Goal: Browse casually: Explore the website without a specific task or goal

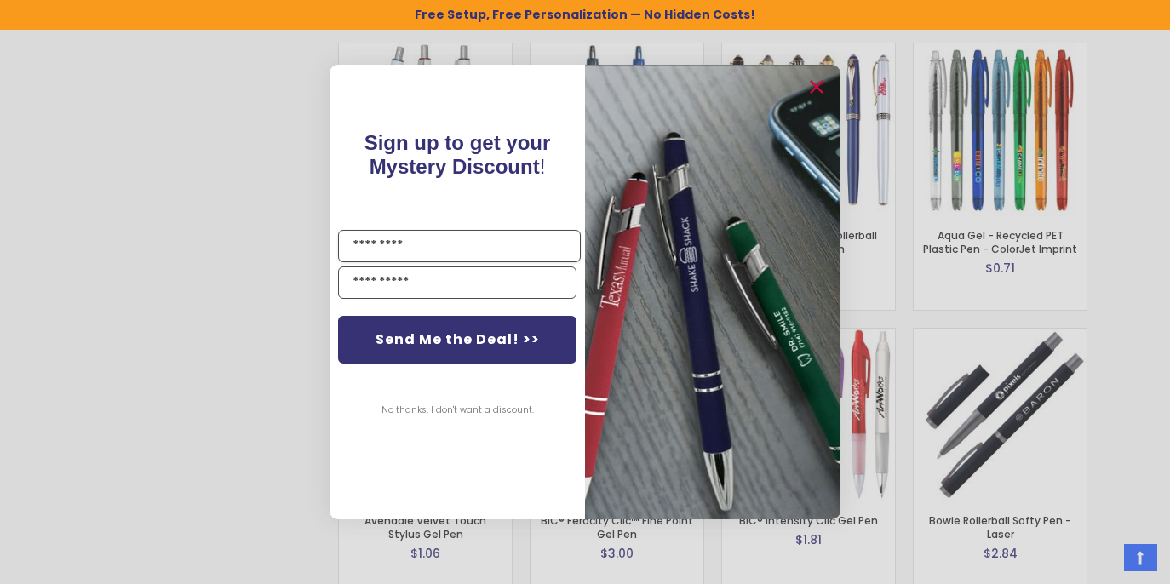
scroll to position [2783, 0]
click at [816, 83] on circle "Close dialog" at bounding box center [816, 88] width 26 height 26
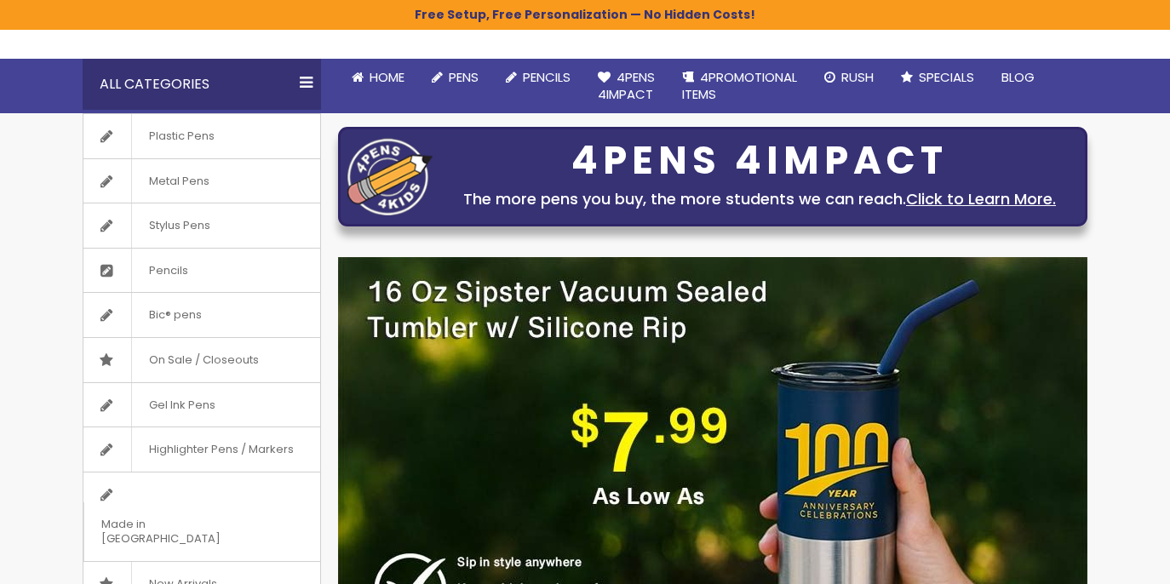
scroll to position [157, 0]
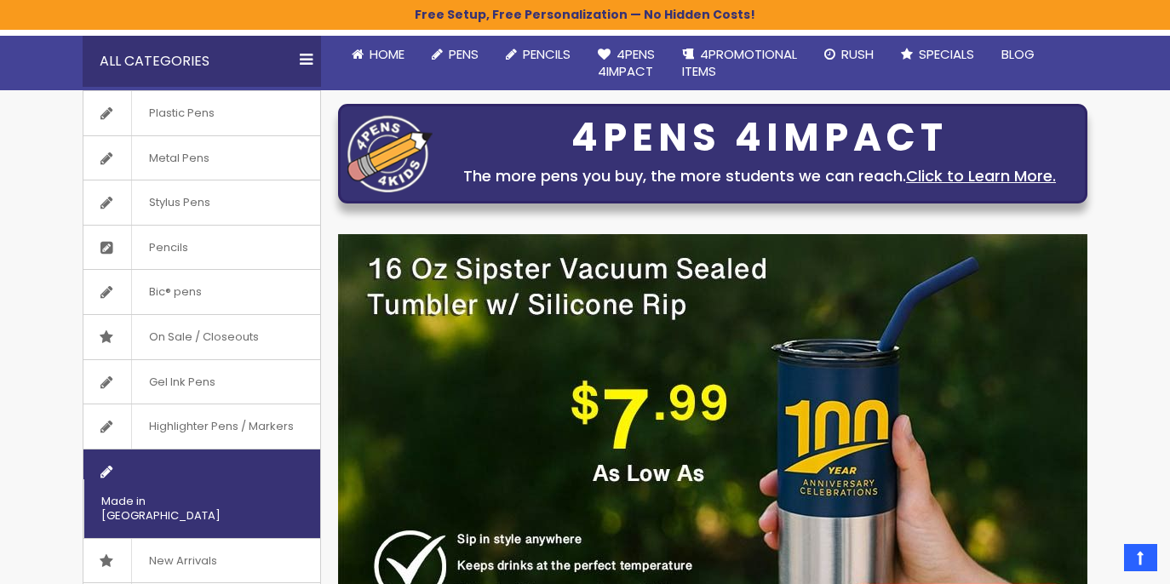
click at [214, 479] on span "Made in [GEOGRAPHIC_DATA]" at bounding box center [180, 508] width 194 height 59
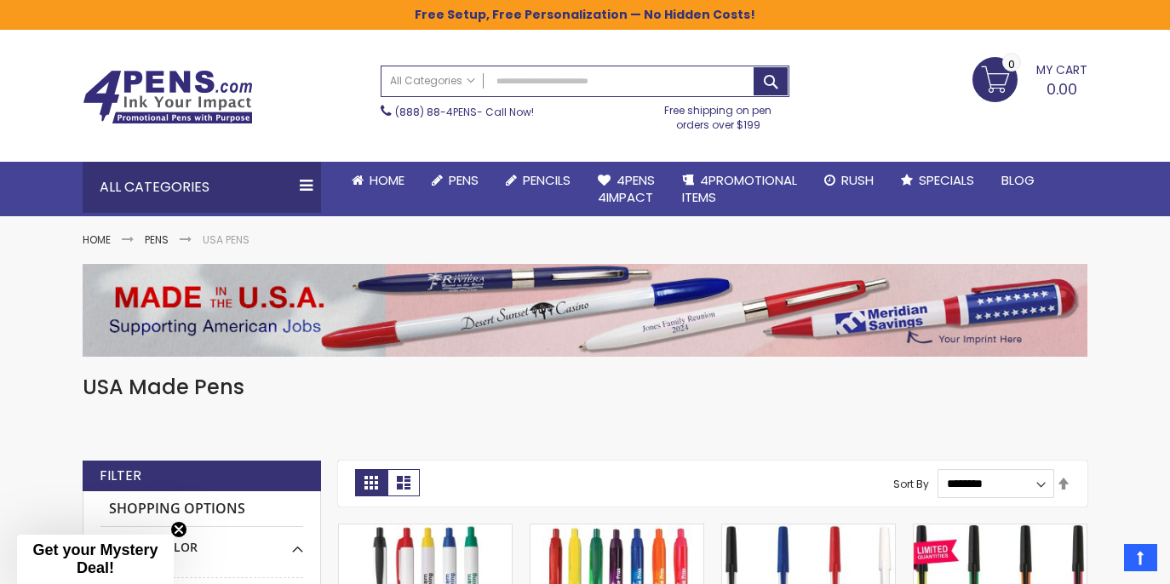
scroll to position [6, 0]
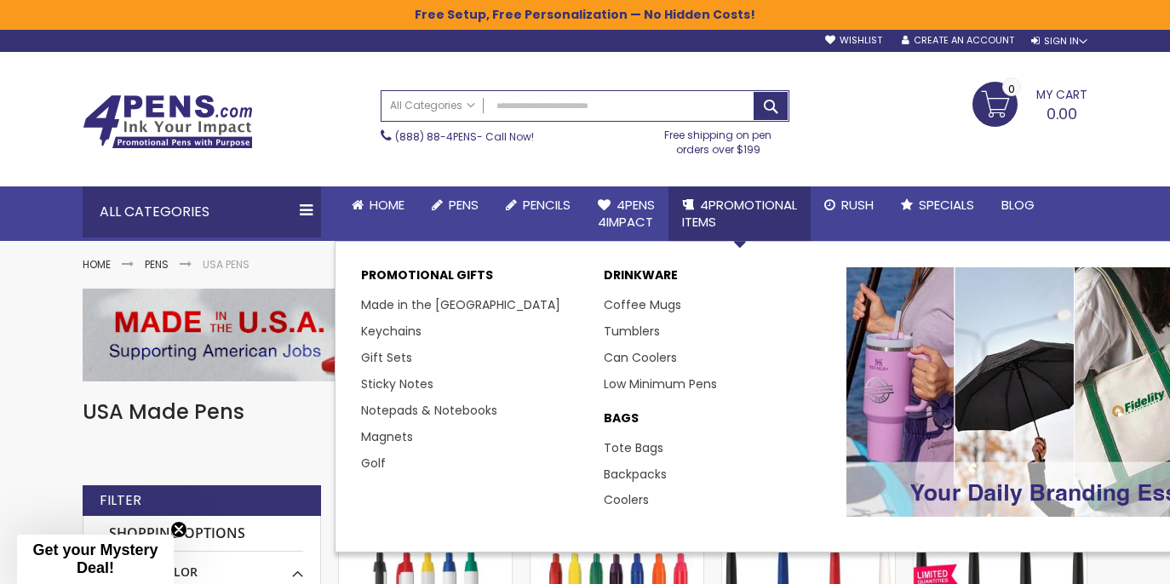
click at [746, 205] on span "4PROMOTIONAL ITEMS" at bounding box center [739, 213] width 115 height 35
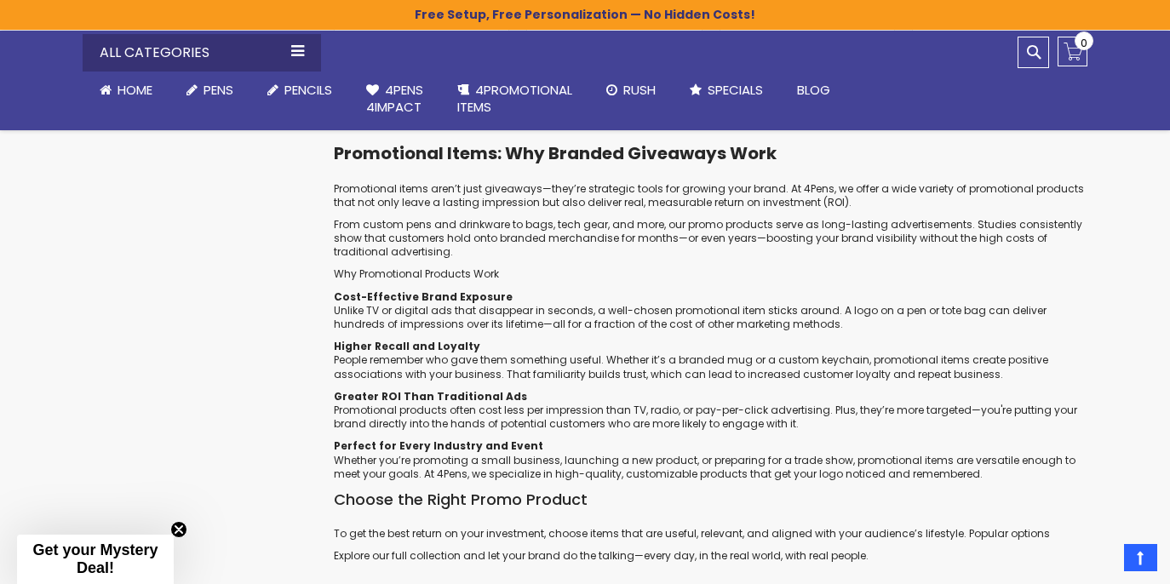
scroll to position [6222, 0]
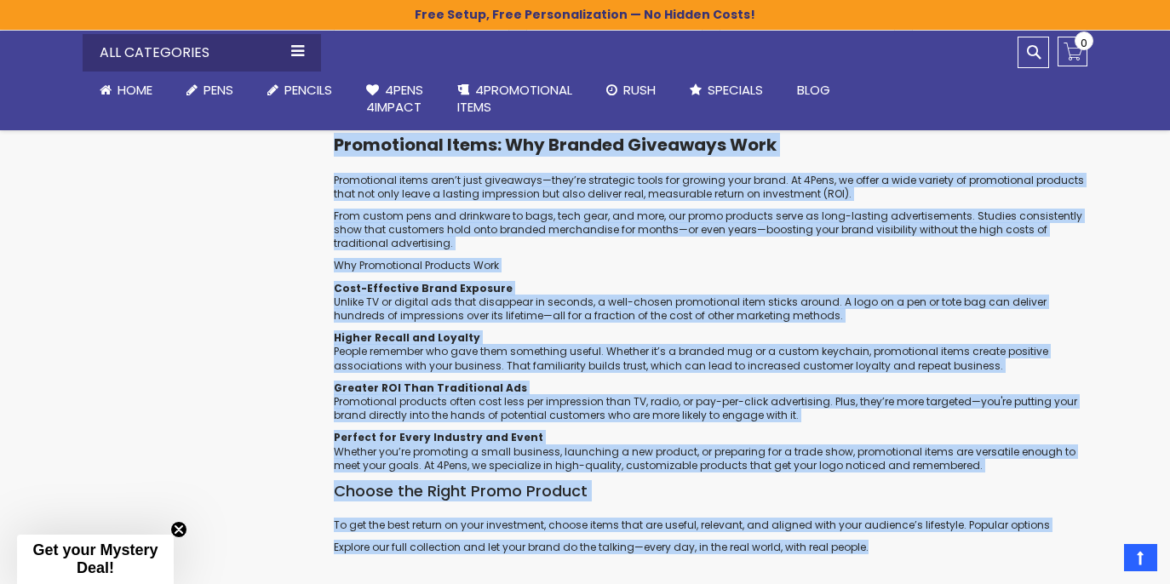
drag, startPoint x: 881, startPoint y: 548, endPoint x: 335, endPoint y: 144, distance: 679.8
click at [335, 144] on div "Promotional Items: Why Branded Giveaways Work Promotional items aren’t just giv…" at bounding box center [710, 349] width 753 height 430
copy div "Loremipsumd Sitam: Con Adipisc Elitseddo Eius Temporincid utlab etdo’m aliq eni…"
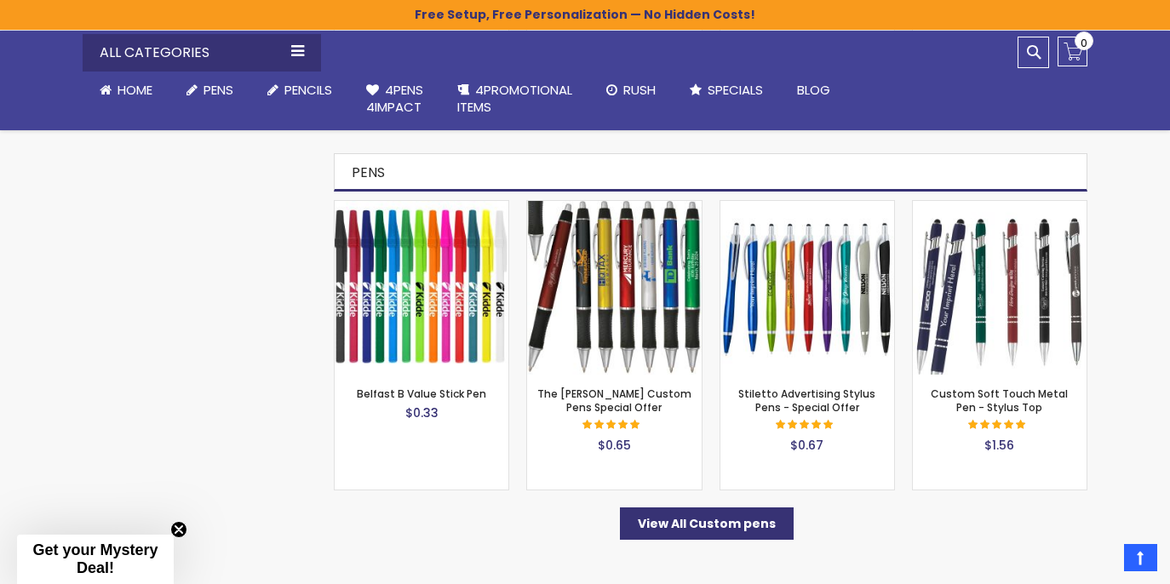
scroll to position [5685, 0]
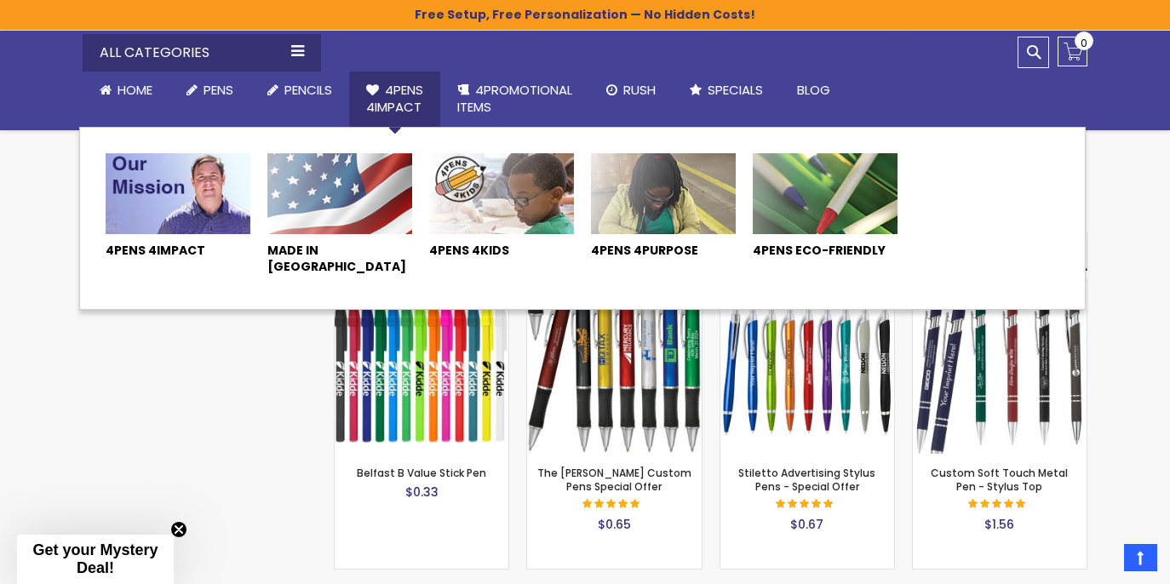
click at [226, 211] on img at bounding box center [178, 194] width 145 height 82
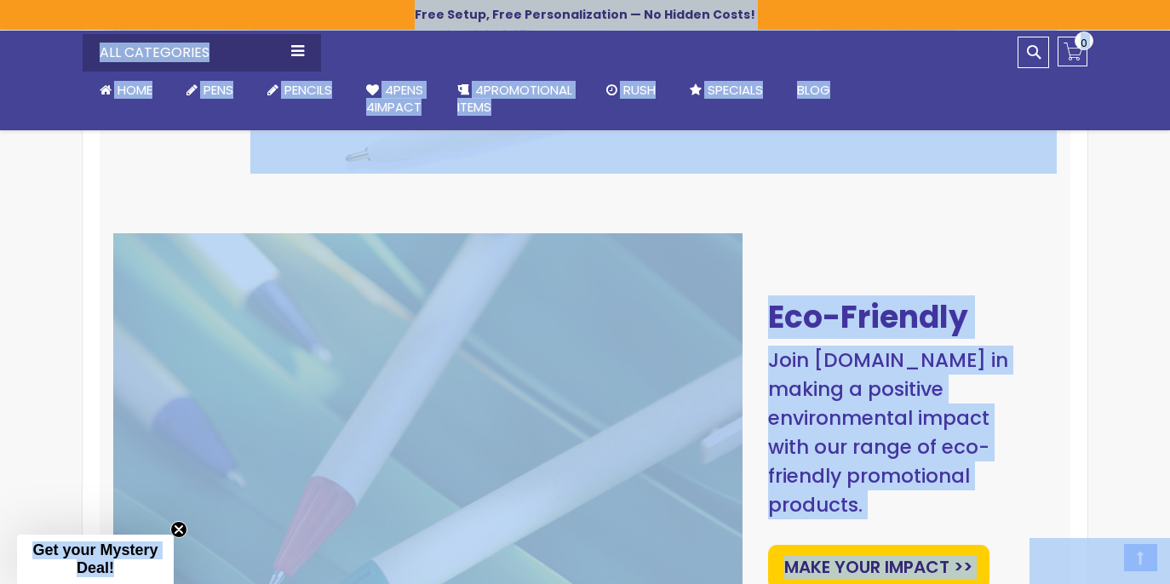
scroll to position [2299, 0]
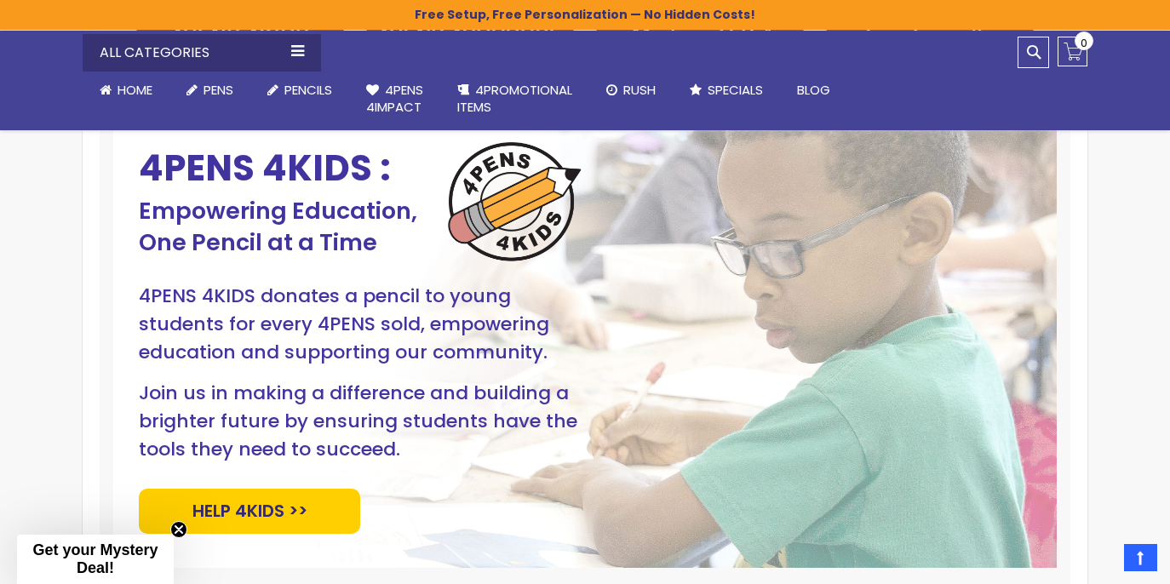
click at [755, 295] on div "4PENS 4KIDS : Empowering Education, One Pencil at a Time 4PENS 4KIDS donates a …" at bounding box center [585, 336] width 892 height 393
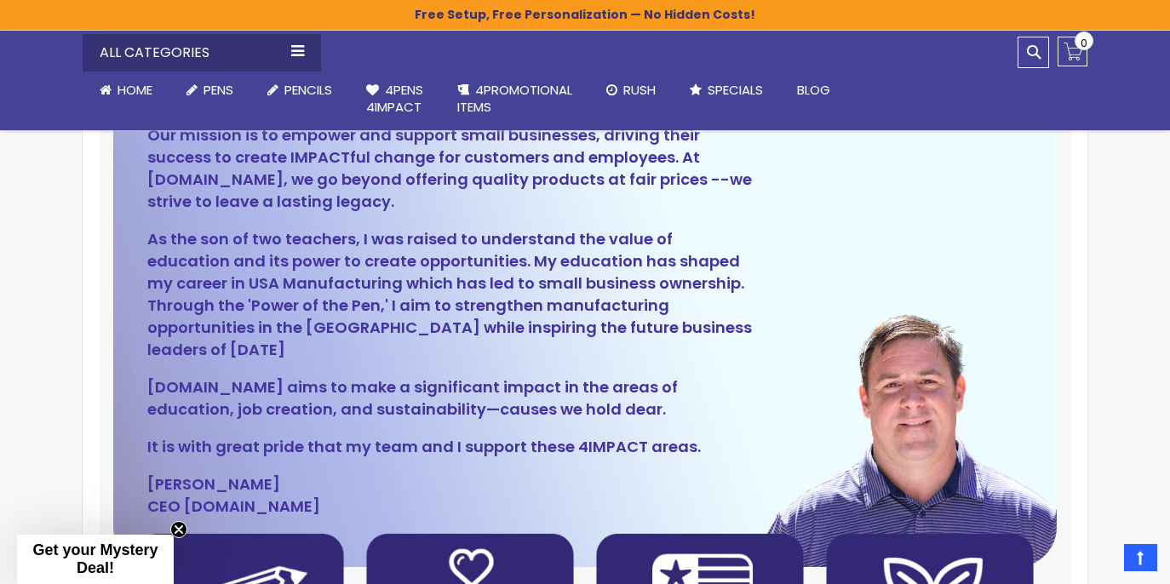
scroll to position [249, 0]
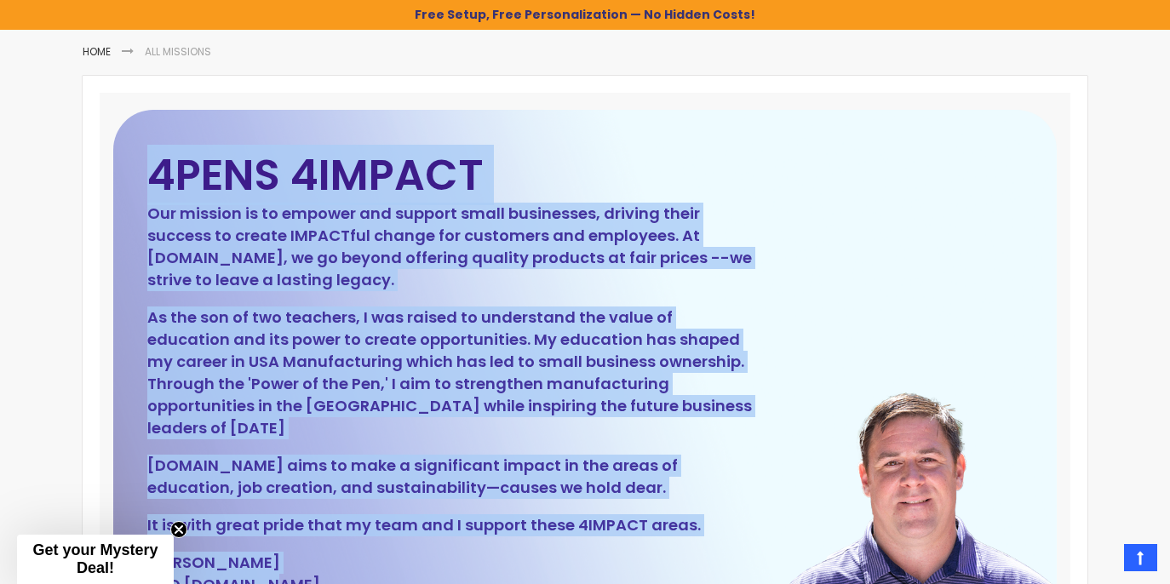
drag, startPoint x: 288, startPoint y: 571, endPoint x: 142, endPoint y: 171, distance: 425.7
click at [142, 171] on div "4PENS 4IMPACT Our mission is to empower and support small businesses, driving t…" at bounding box center [584, 377] width 943 height 535
copy div "4PENS 4IMPACT Our mission is to empower and support small businesses, driving t…"
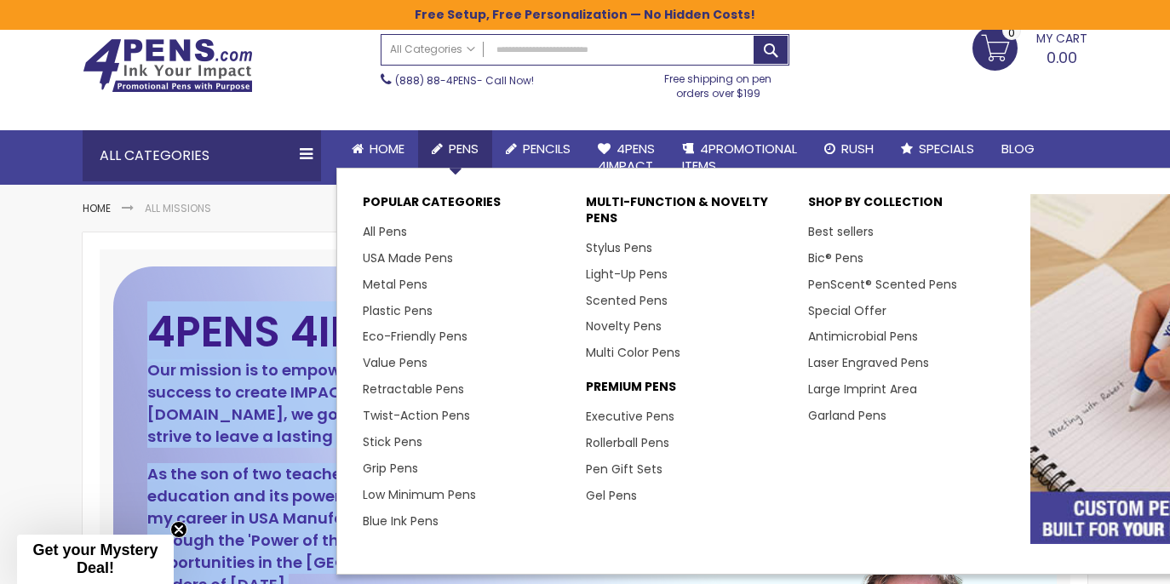
scroll to position [69, 0]
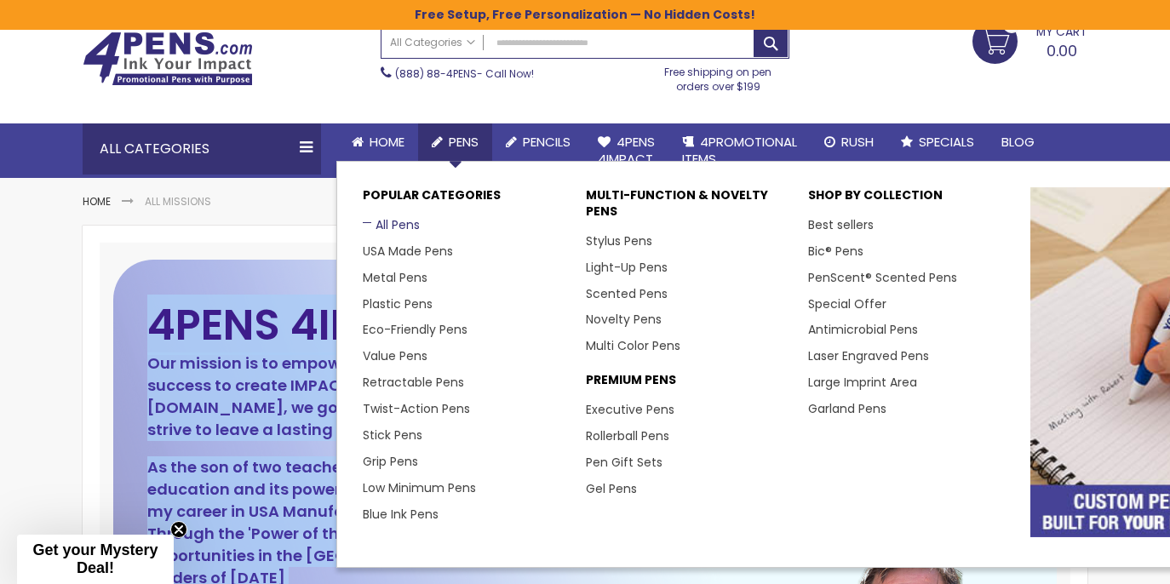
click at [398, 222] on link "All Pens" at bounding box center [391, 224] width 57 height 17
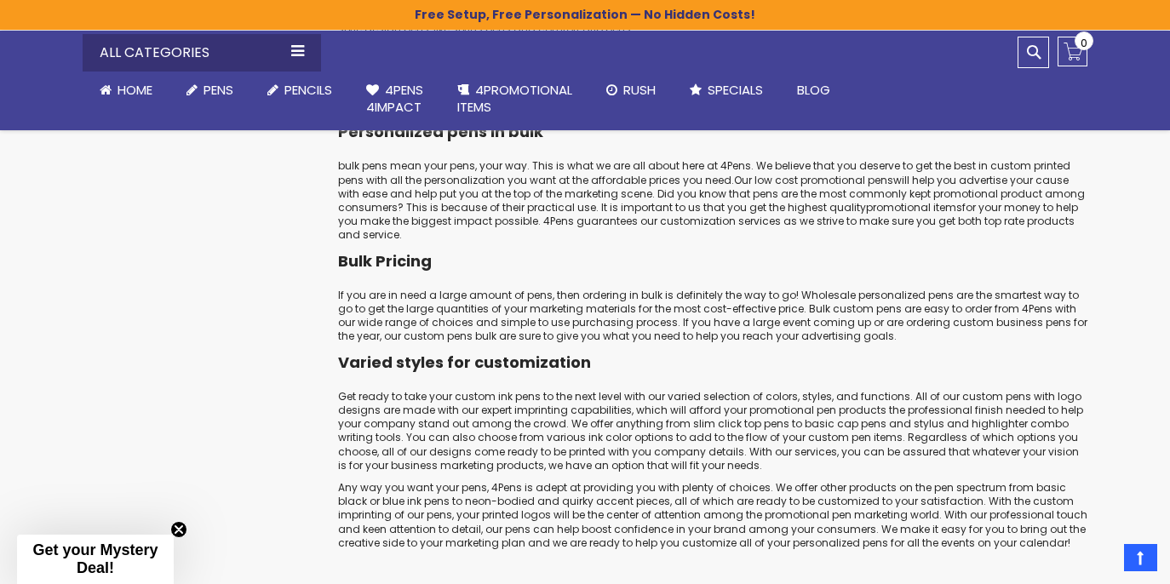
scroll to position [4354, 0]
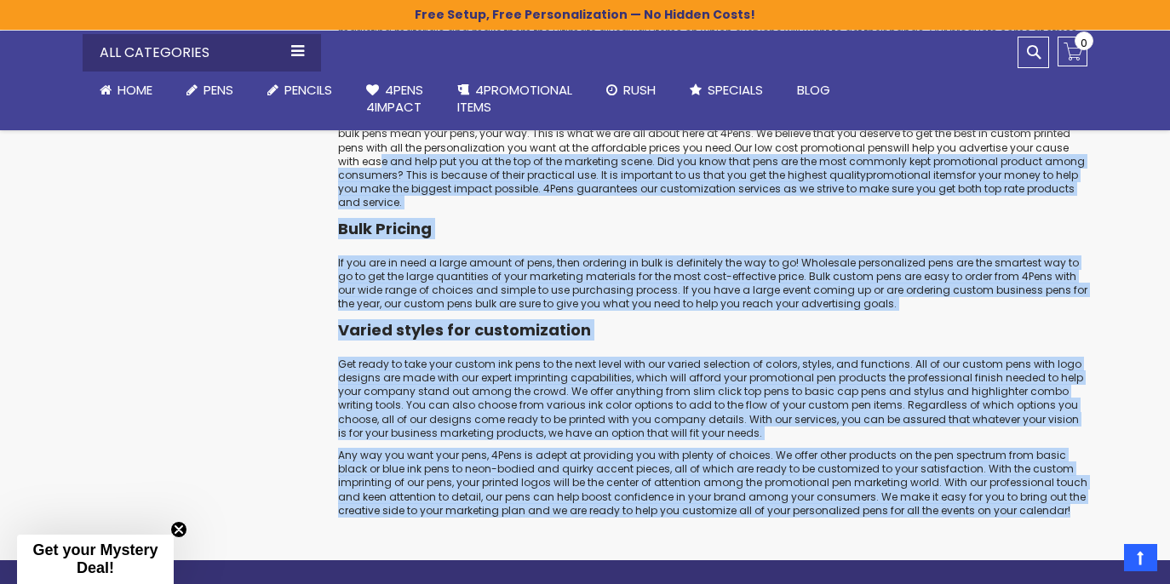
drag, startPoint x: 1041, startPoint y: 520, endPoint x: 348, endPoint y: 163, distance: 779.3
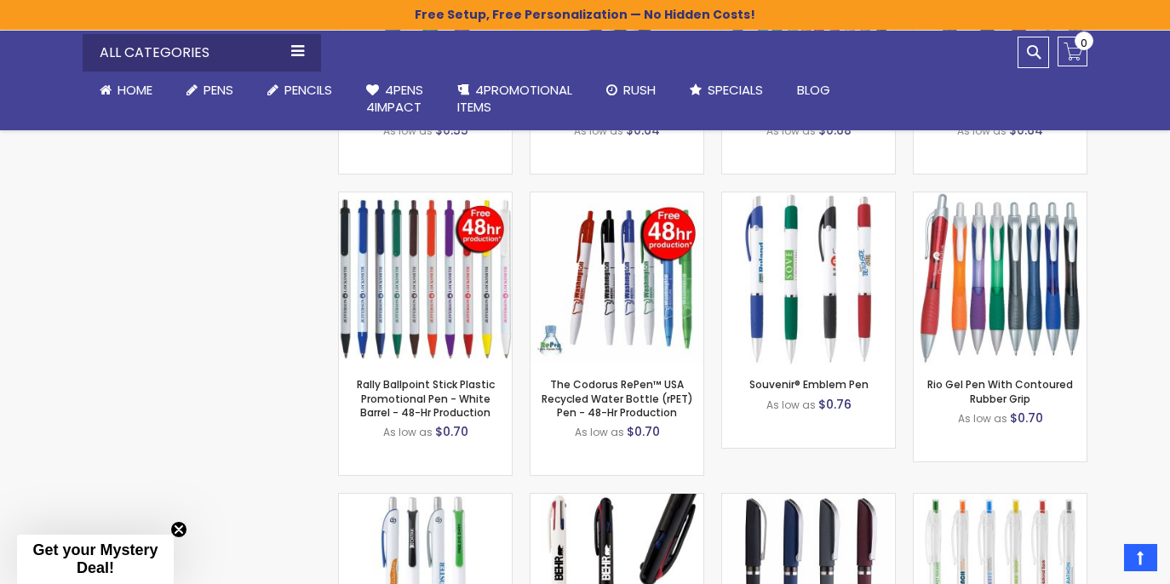
scroll to position [15970, 0]
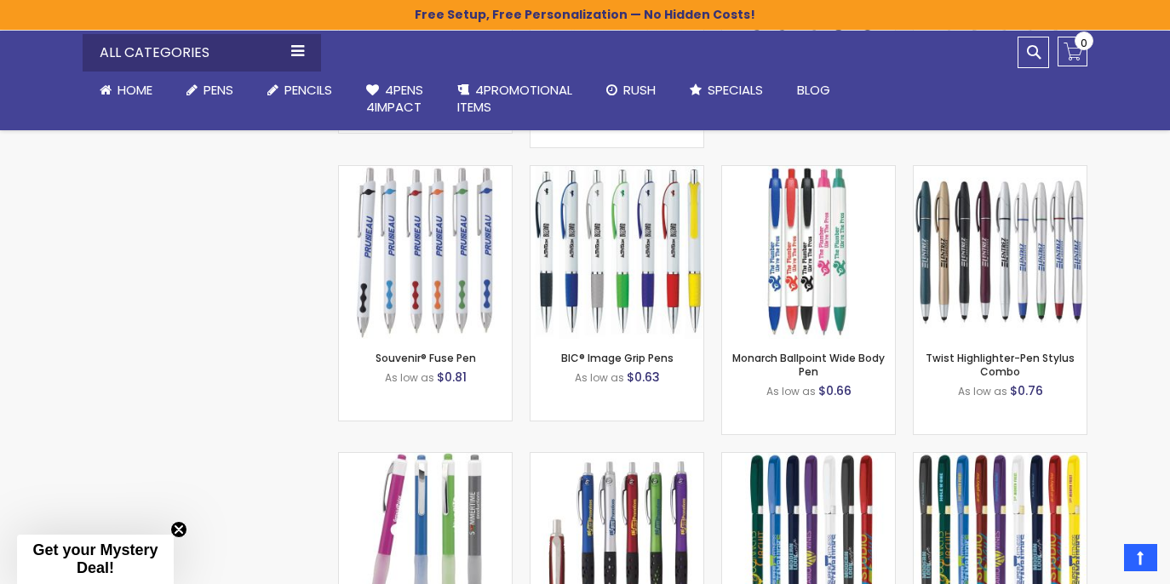
copy div "Custom Bulk Pens with your imprint logo You pick the design, we do the printing…"
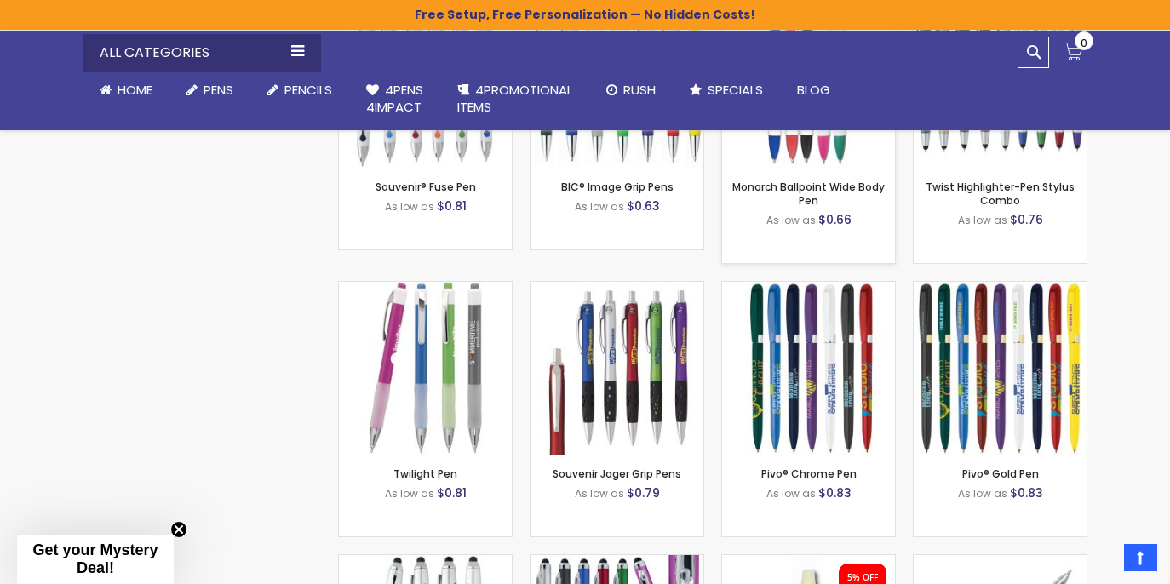
scroll to position [16177, 0]
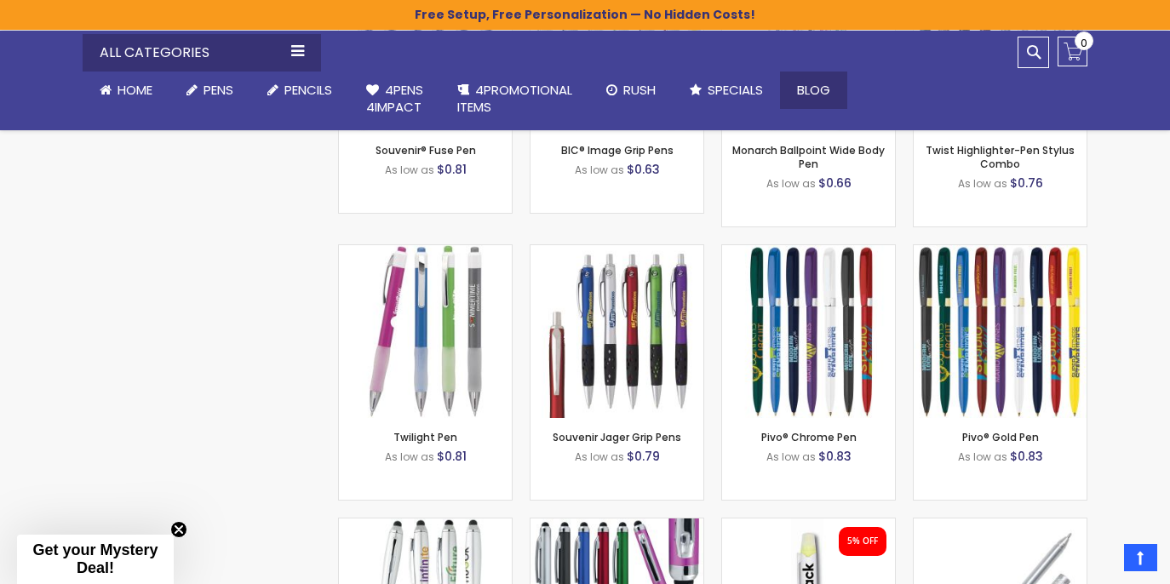
click at [807, 86] on span "Blog" at bounding box center [813, 90] width 33 height 18
